Goal: Information Seeking & Learning: Learn about a topic

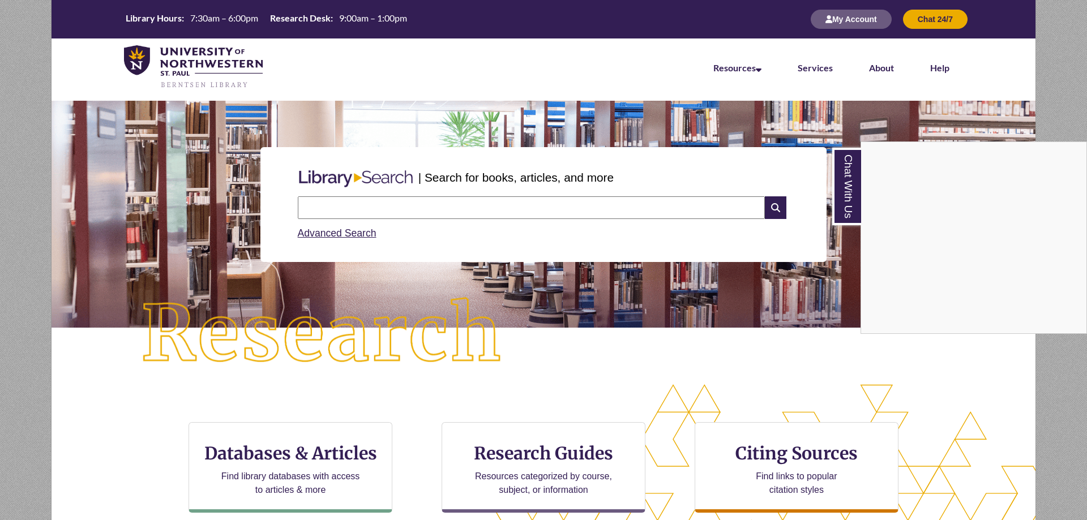
scroll to position [231, 0]
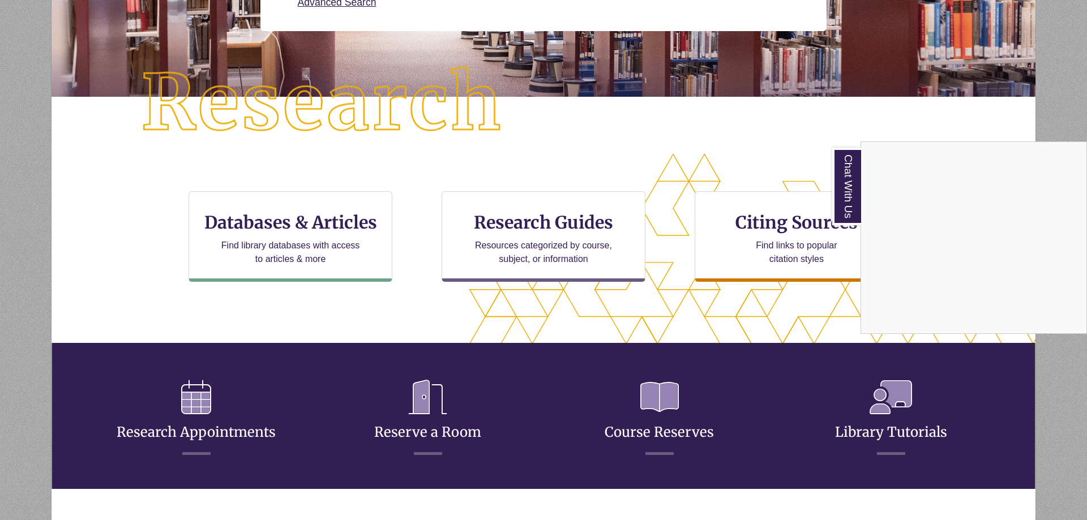
click at [511, 225] on div "Chat With Us" at bounding box center [543, 260] width 1087 height 520
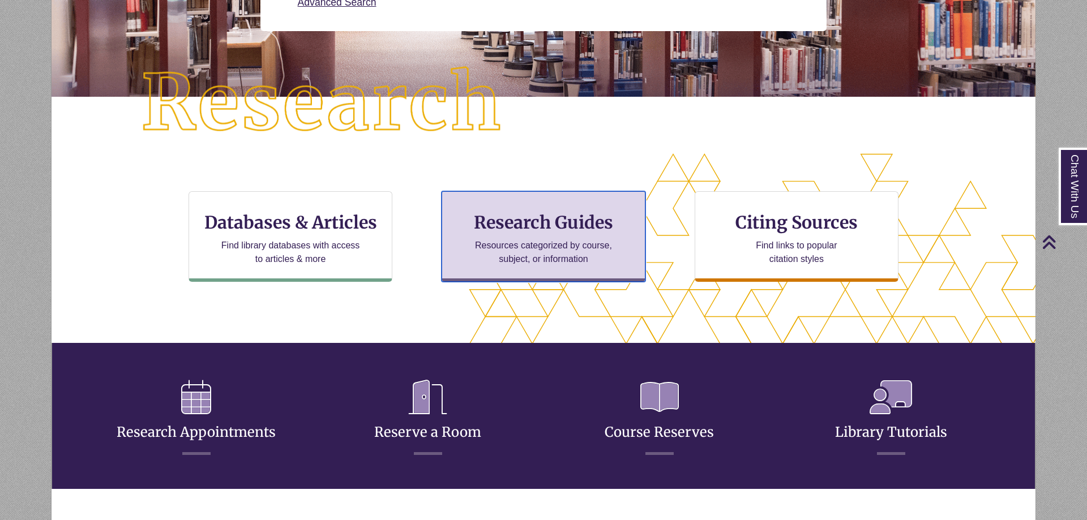
click at [511, 225] on h3 "Research Guides" at bounding box center [543, 223] width 185 height 22
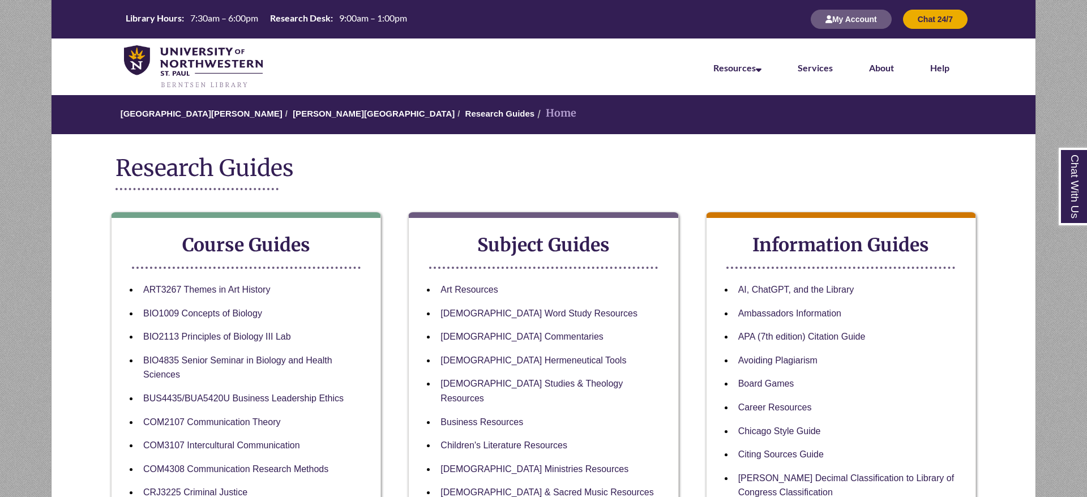
scroll to position [289, 0]
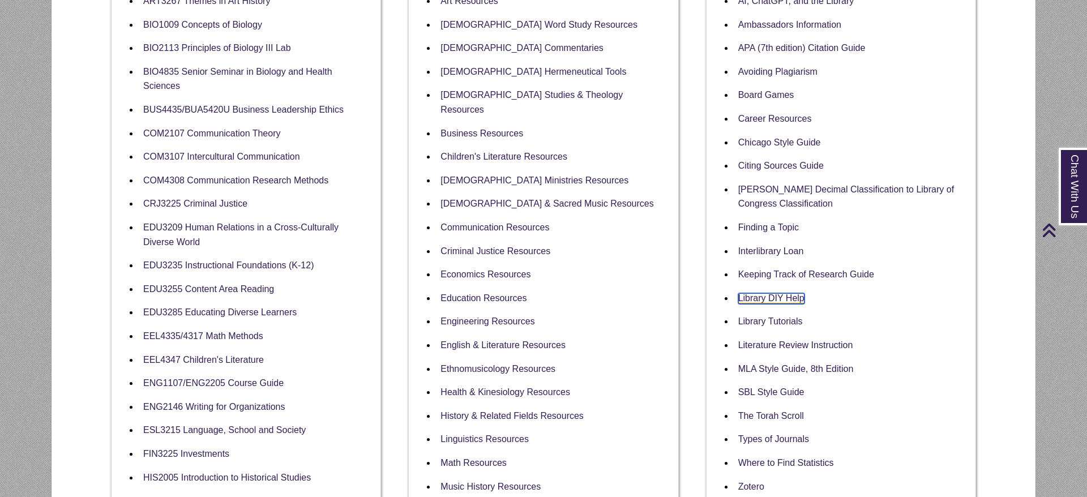
click at [750, 301] on link "Library DIY Help" at bounding box center [771, 298] width 66 height 11
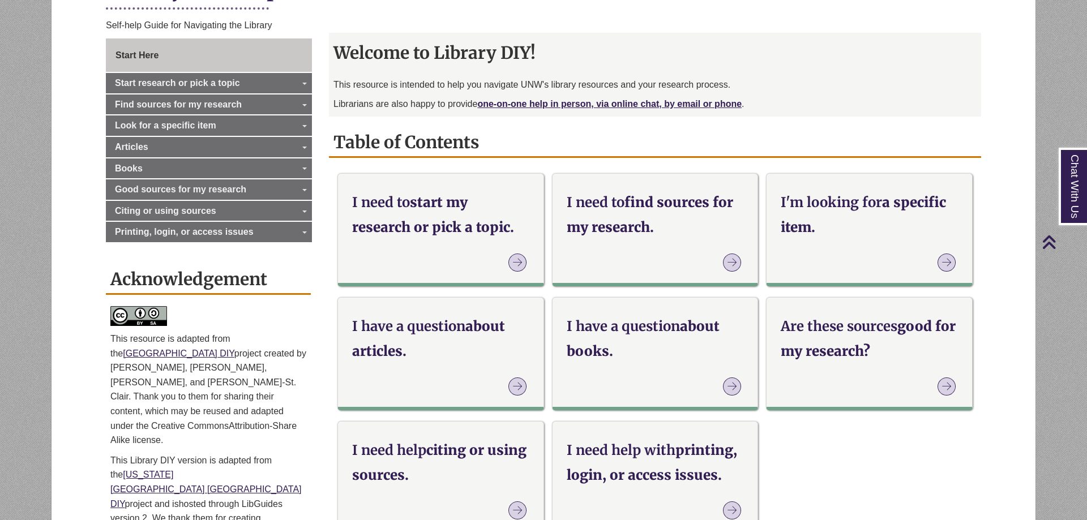
scroll to position [693, 0]
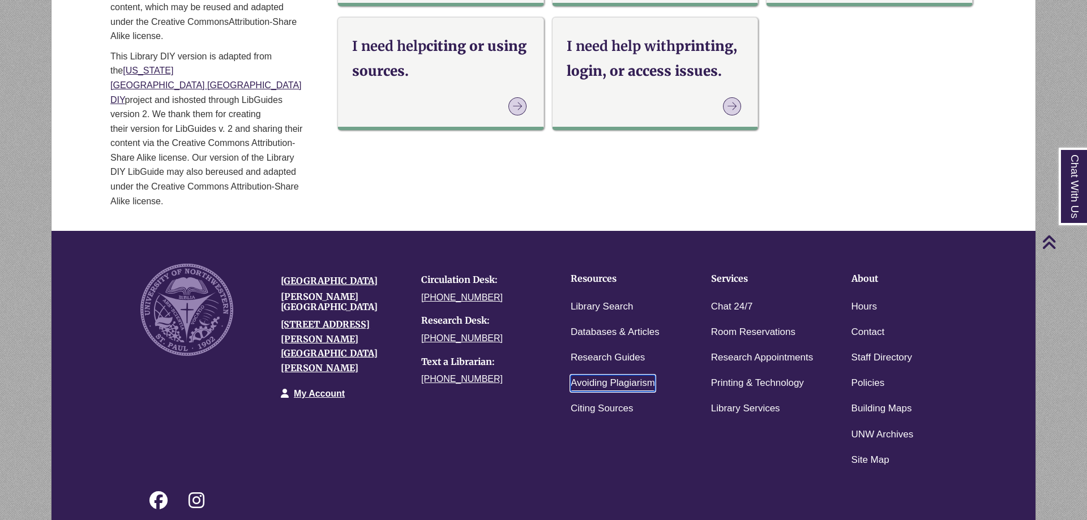
click at [593, 375] on link "Avoiding Plagiarism" at bounding box center [612, 383] width 84 height 16
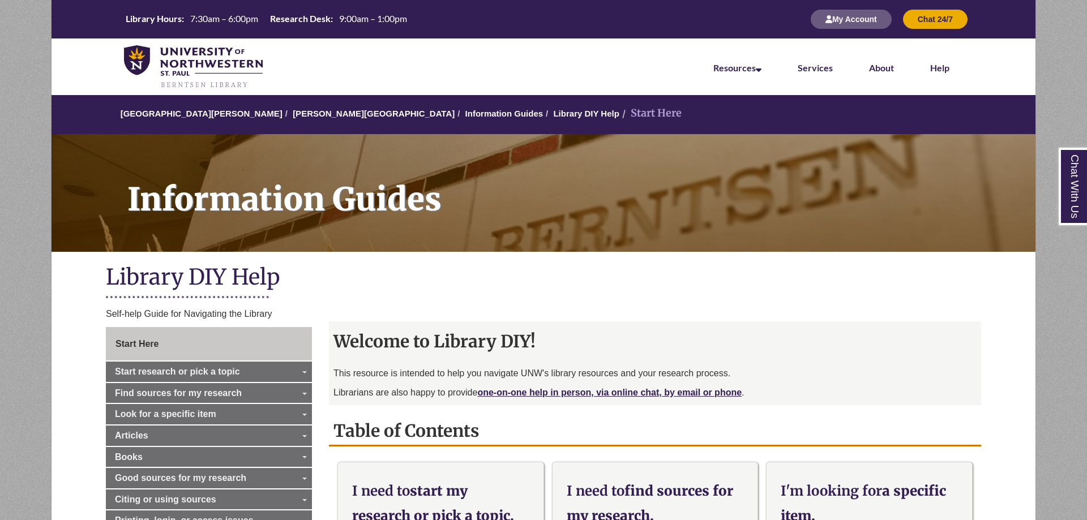
scroll to position [58, 0]
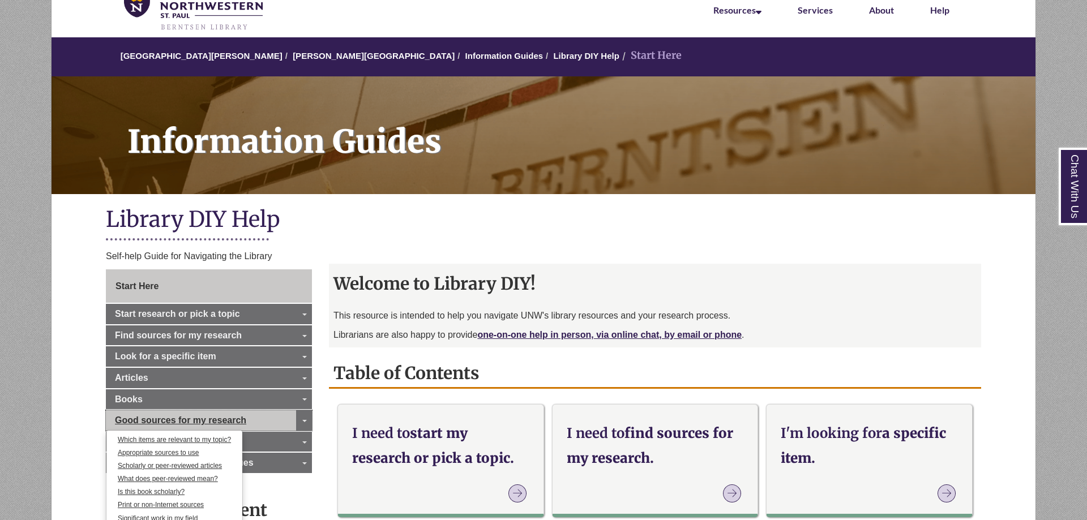
click at [239, 421] on span "Good sources for my research" at bounding box center [180, 420] width 131 height 10
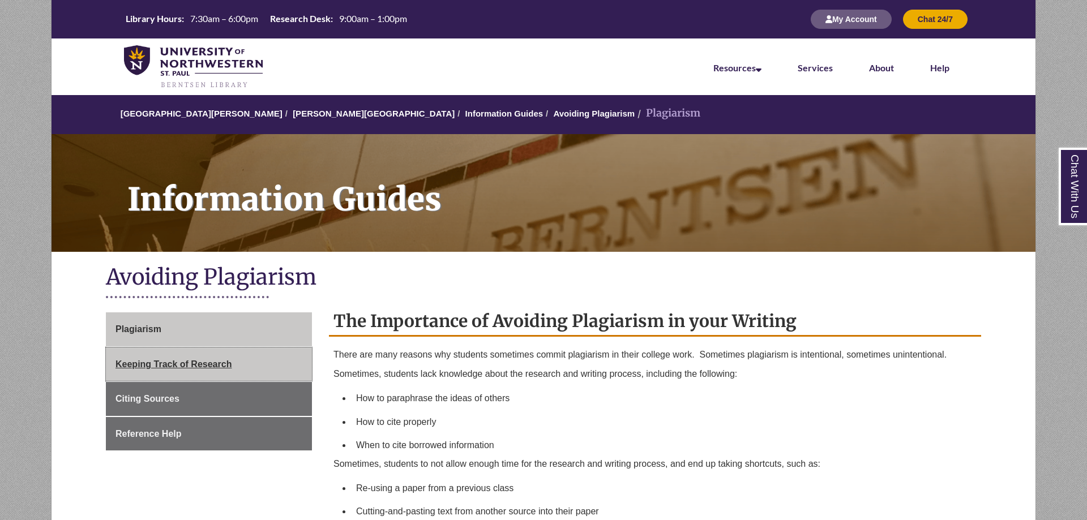
click at [176, 352] on link "Keeping Track of Research" at bounding box center [209, 365] width 206 height 34
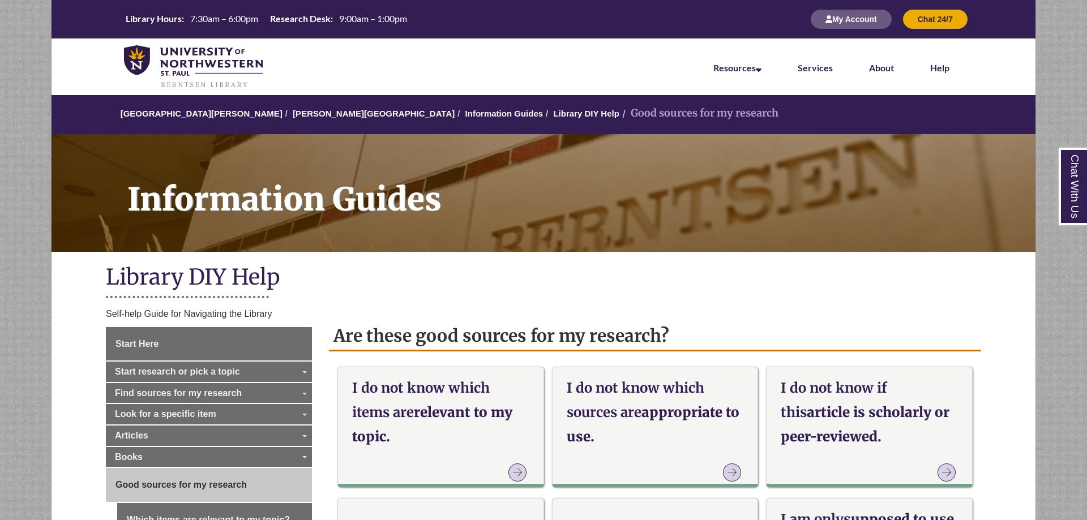
scroll to position [289, 0]
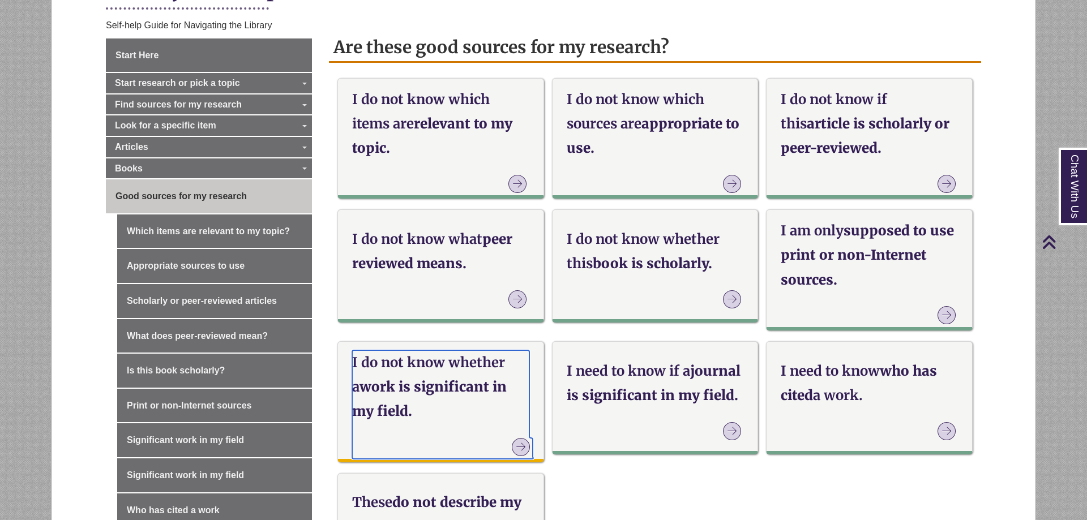
click at [434, 389] on h3 "I do not know whether a work is significant in my field." at bounding box center [440, 387] width 177 height 74
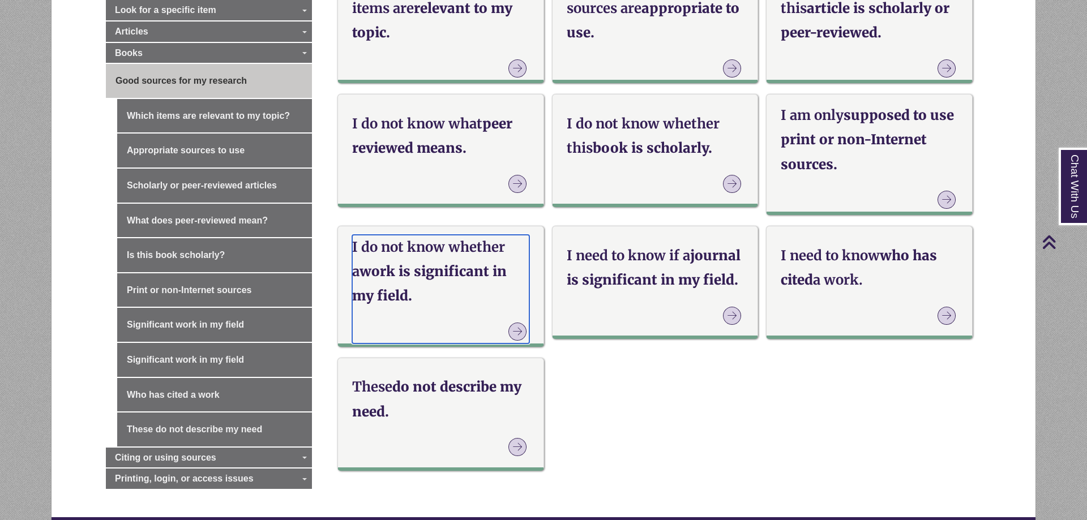
scroll to position [462, 0]
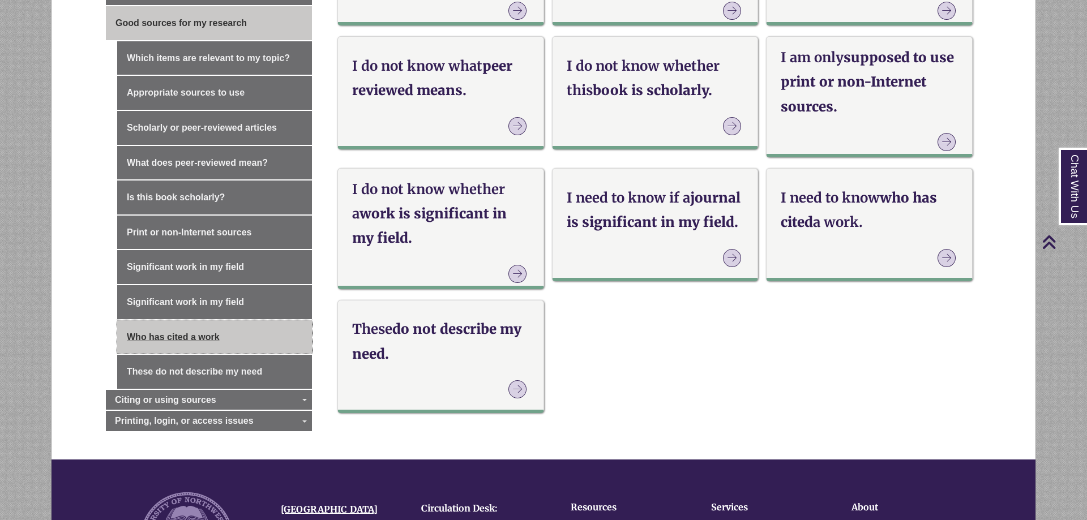
click at [192, 338] on link "Who has cited a work" at bounding box center [214, 337] width 195 height 34
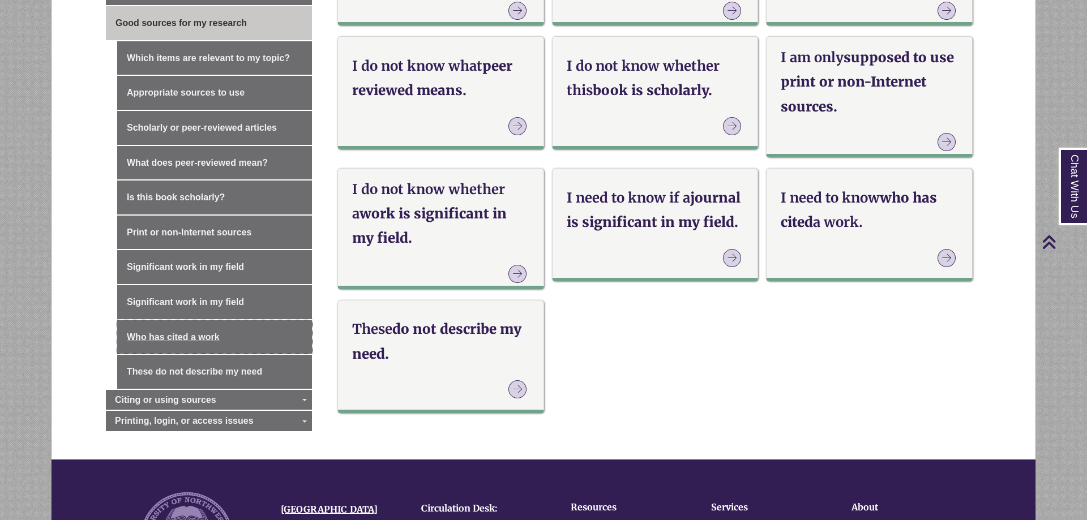
scroll to position [58, 0]
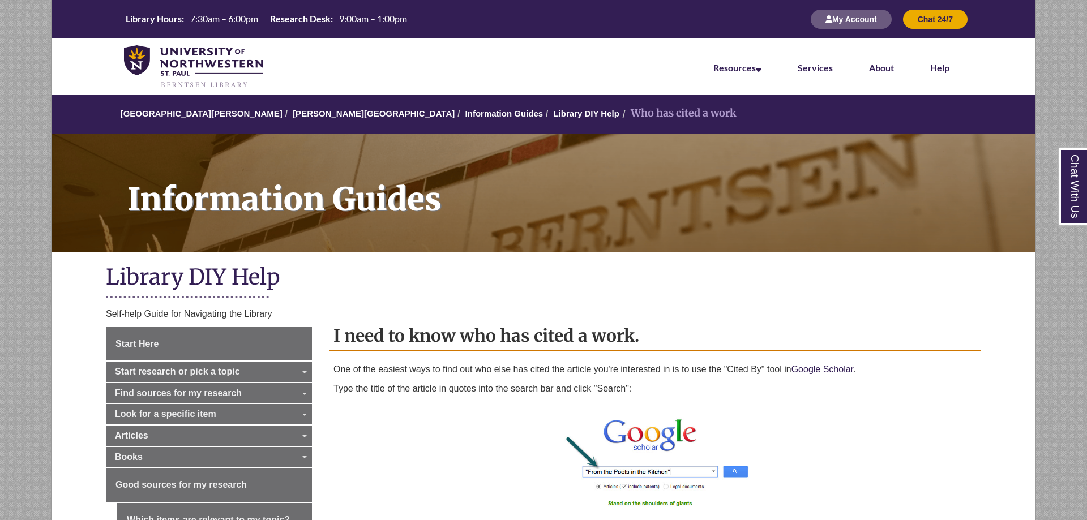
scroll to position [173, 0]
